Goal: Browse casually

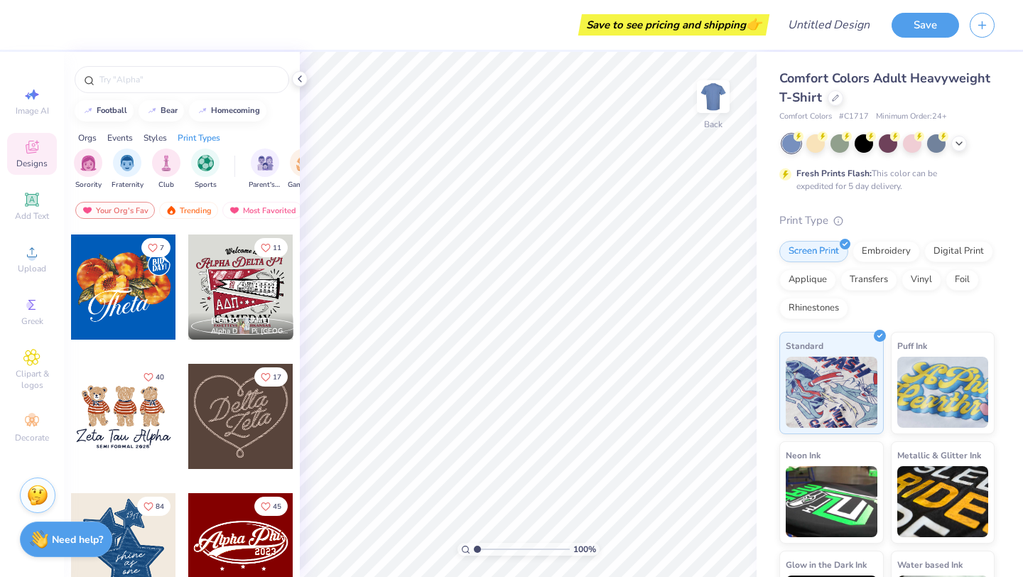
scroll to position [477, 0]
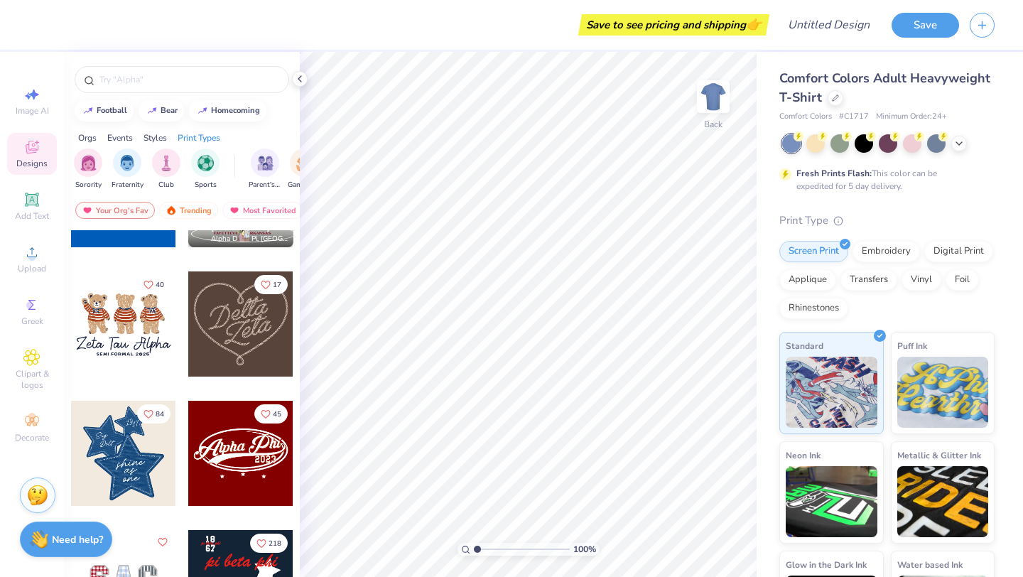
click at [139, 338] on div at bounding box center [123, 323] width 105 height 105
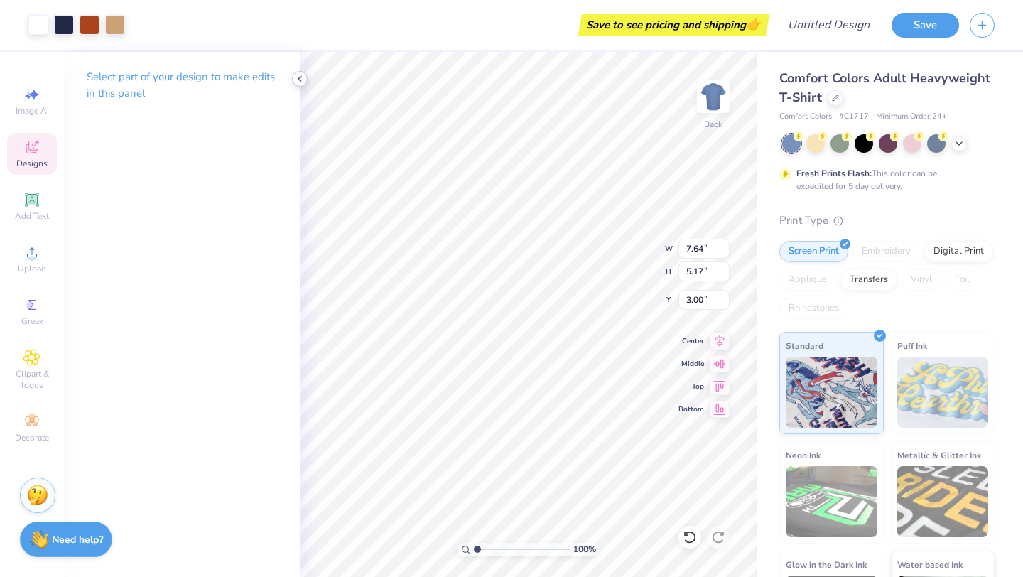
click at [300, 80] on icon at bounding box center [299, 78] width 11 height 11
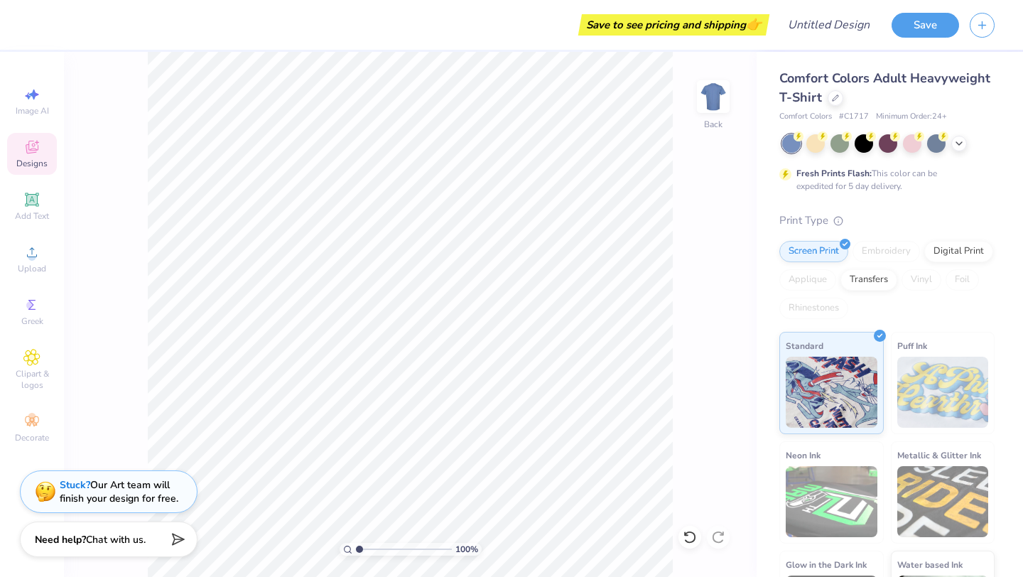
click at [32, 161] on span "Designs" at bounding box center [31, 163] width 31 height 11
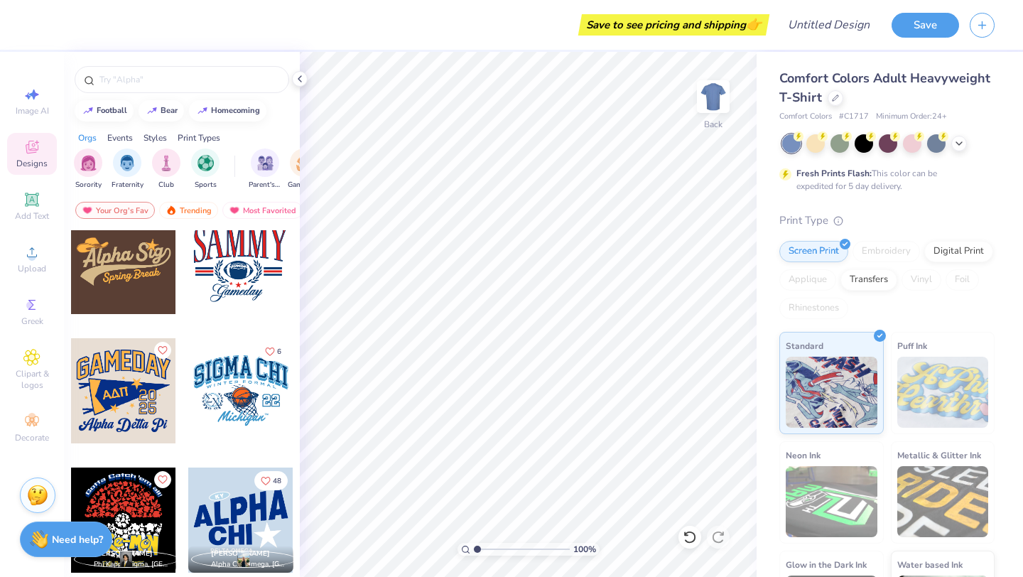
scroll to position [11919, 0]
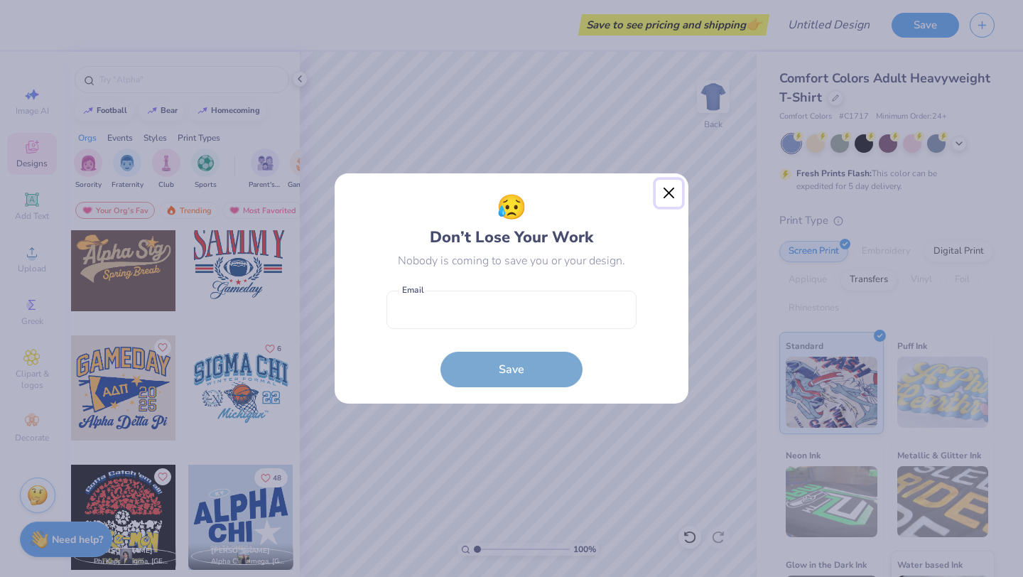
click at [671, 189] on button "Close" at bounding box center [669, 193] width 27 height 27
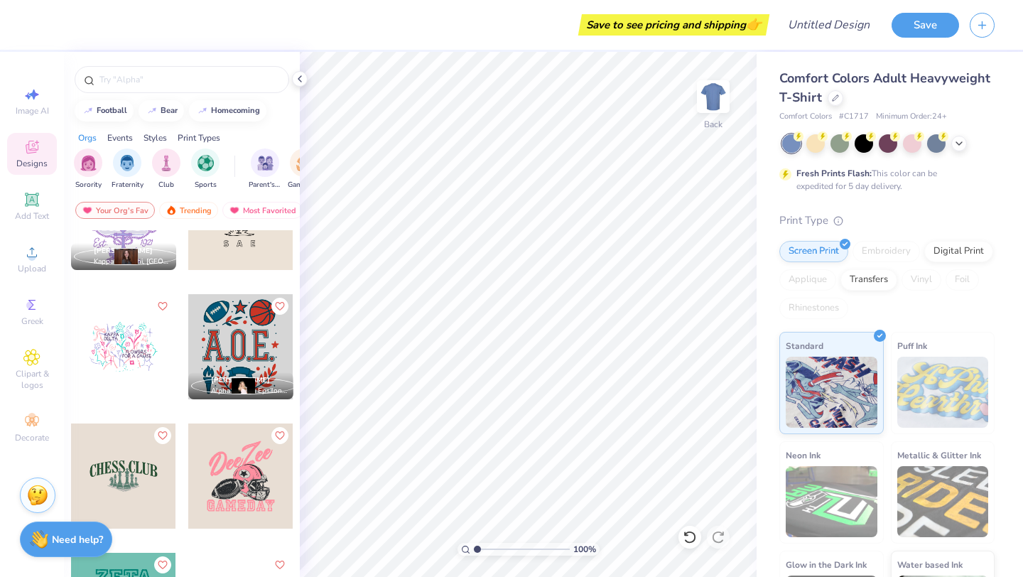
scroll to position [14547, 0]
